Goal: Find specific page/section: Find specific page/section

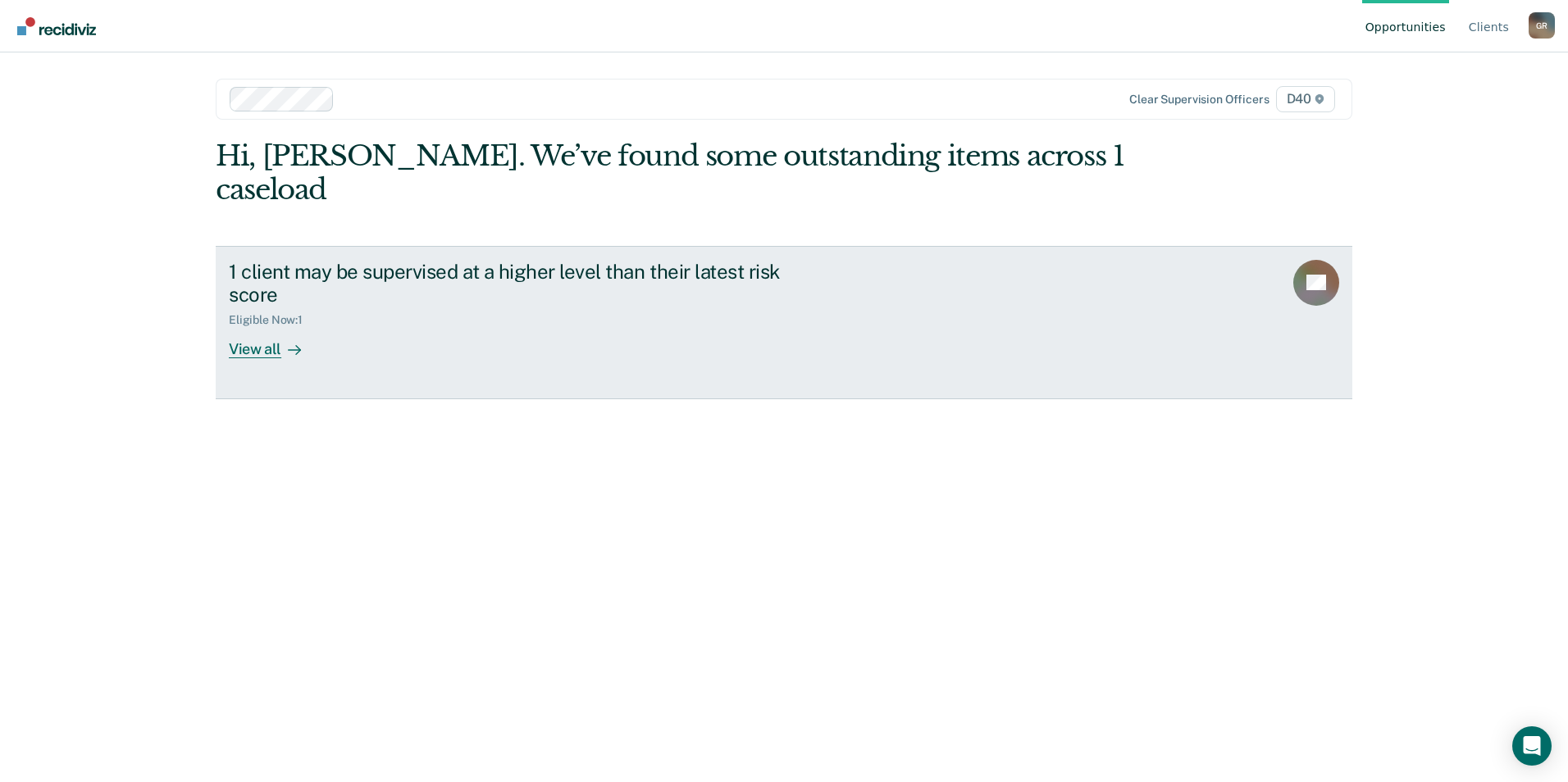
click at [280, 327] on div "View all" at bounding box center [275, 343] width 92 height 32
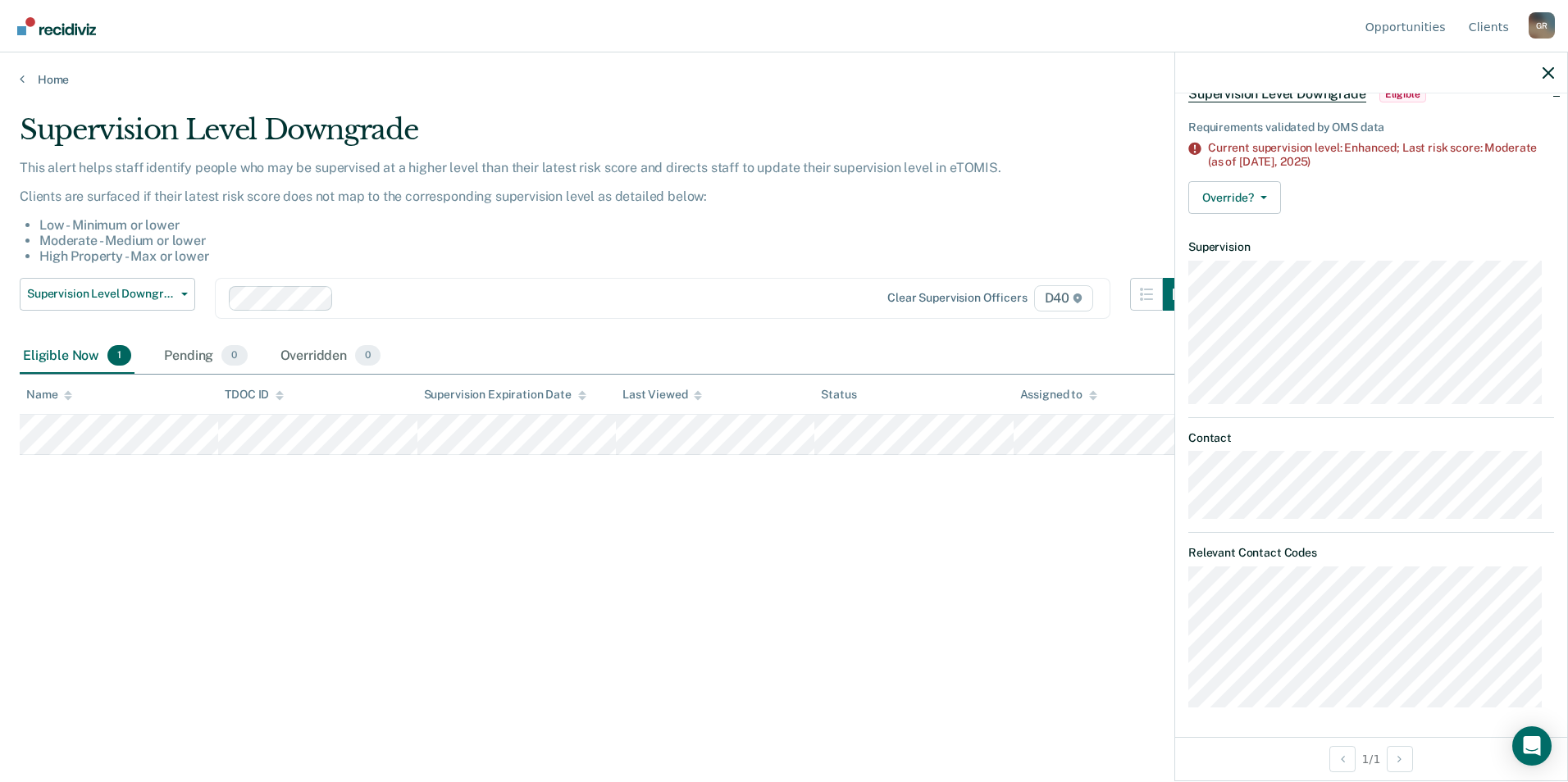
scroll to position [94, 0]
click at [1548, 71] on icon "button" at bounding box center [1548, 73] width 11 height 11
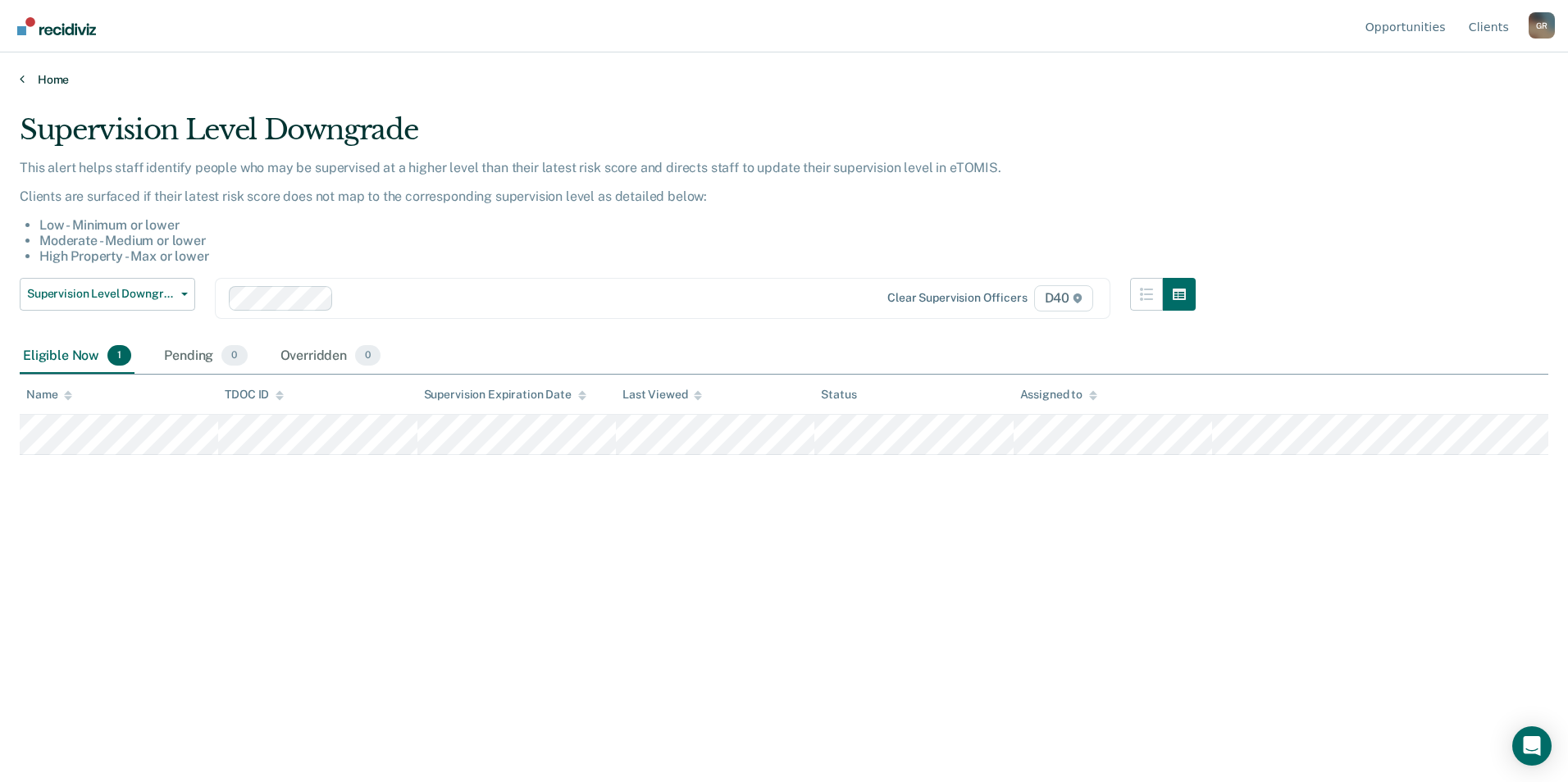
click at [44, 75] on link "Home" at bounding box center [784, 80] width 1529 height 15
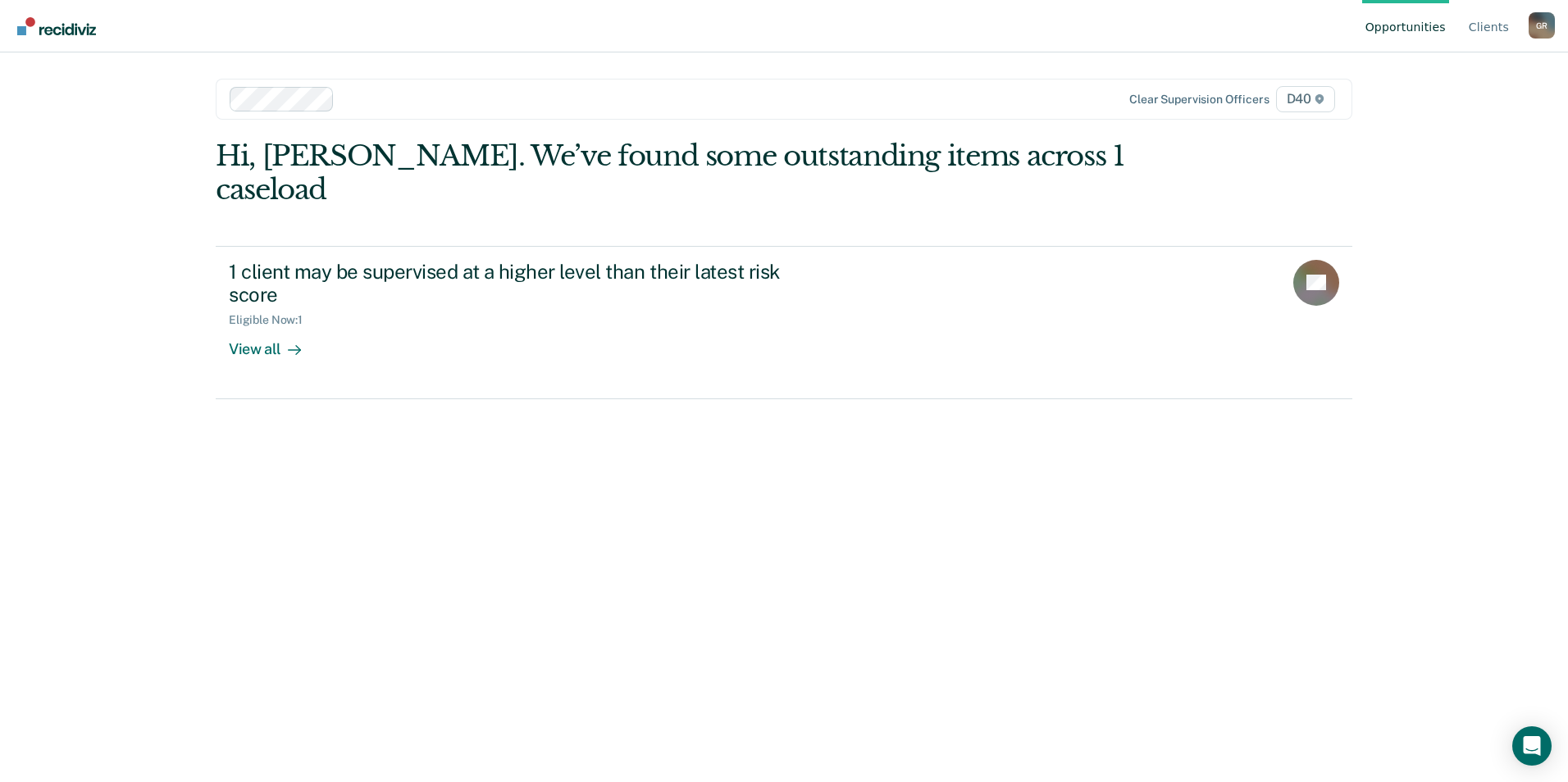
click at [67, 33] on img "Go to Recidiviz Home" at bounding box center [57, 26] width 79 height 18
click at [1543, 751] on div "Open Intercom Messenger" at bounding box center [1532, 746] width 44 height 43
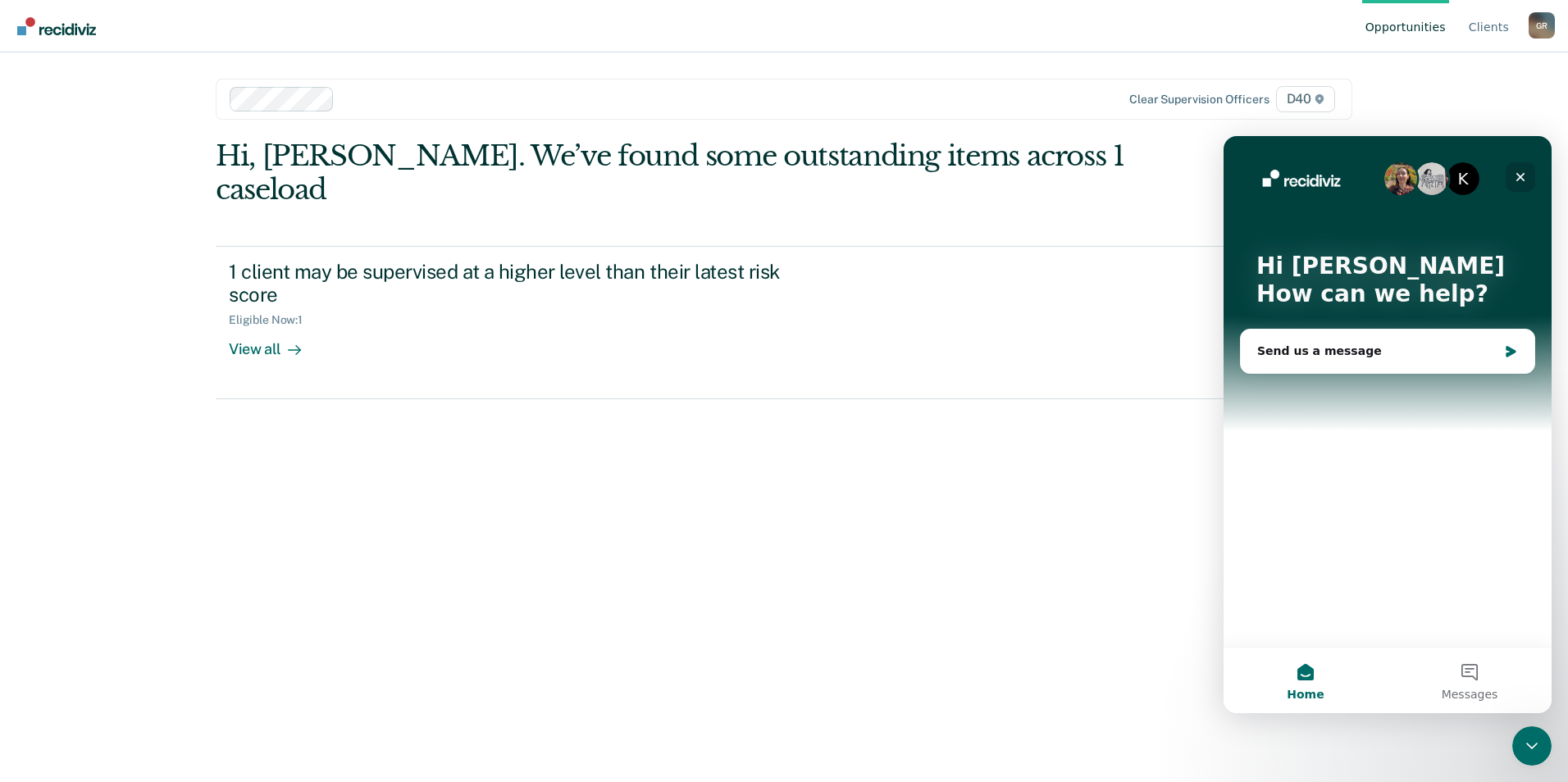
click at [1521, 175] on icon "Close" at bounding box center [1520, 177] width 13 height 13
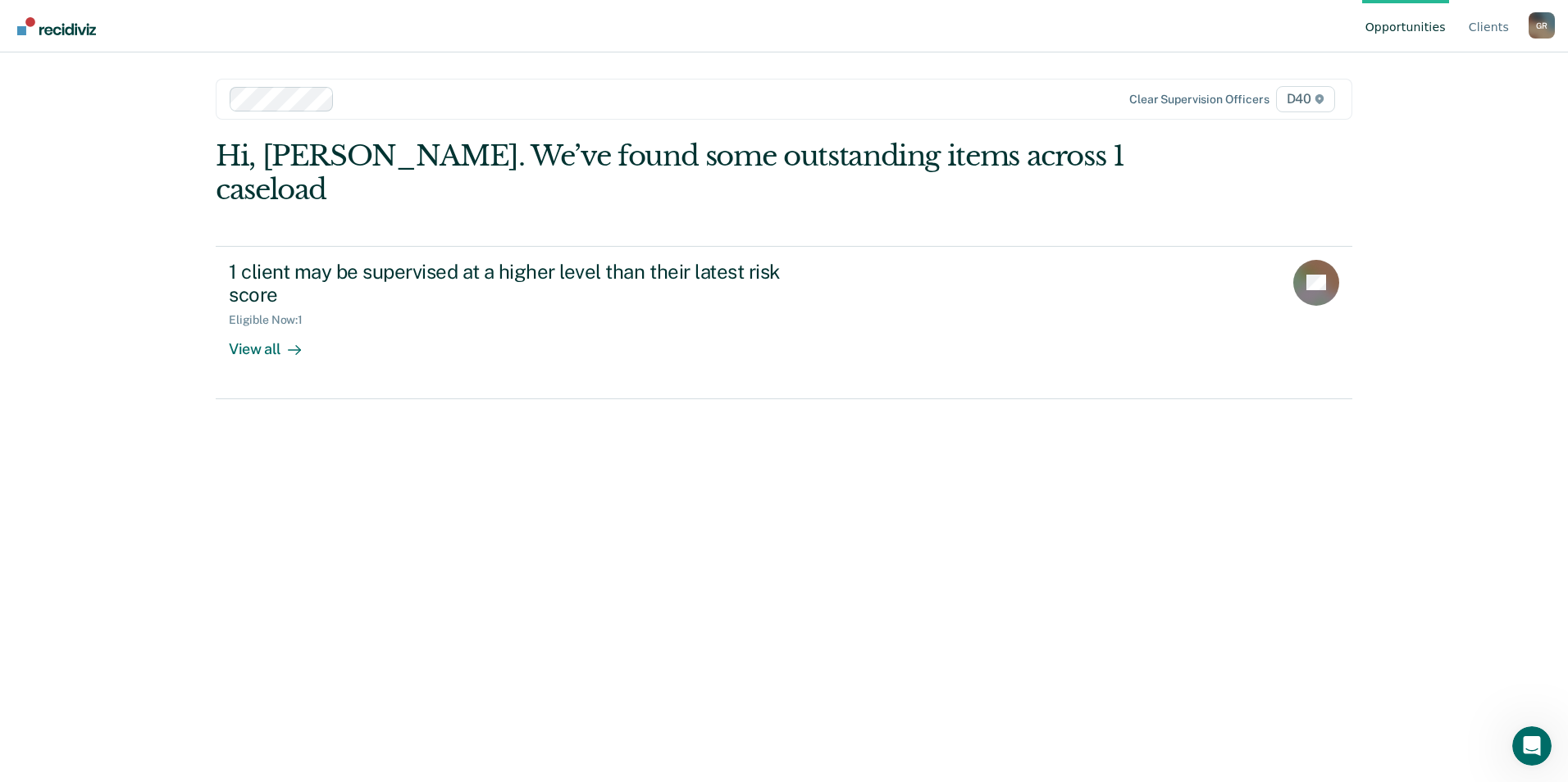
click at [164, 111] on div "Opportunities Client s Gregory Ray G R Profile How it works Log Out Clear super…" at bounding box center [784, 391] width 1568 height 782
click at [55, 28] on img "Go to Recidiviz Home" at bounding box center [57, 26] width 79 height 18
click at [1494, 35] on link "Client s" at bounding box center [1488, 26] width 47 height 53
